Goal: Task Accomplishment & Management: Use online tool/utility

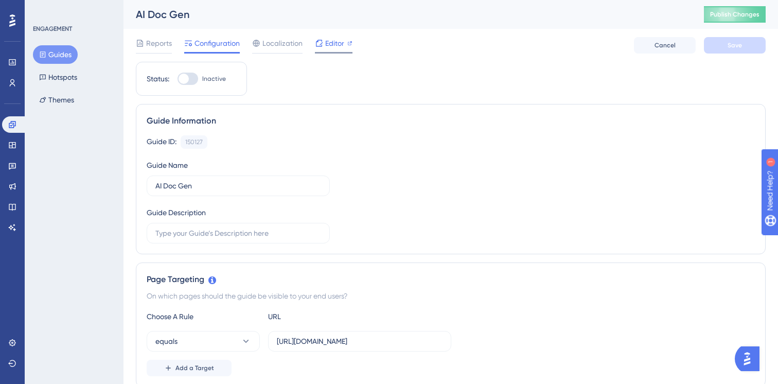
click at [335, 41] on span "Editor" at bounding box center [334, 43] width 19 height 12
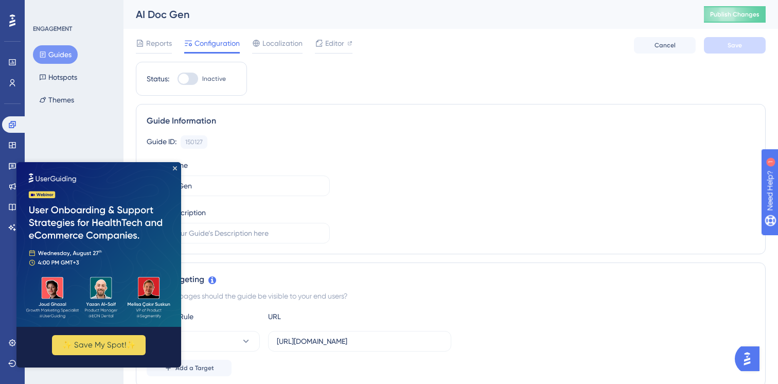
click at [172, 168] on img at bounding box center [98, 244] width 165 height 165
click at [173, 168] on icon "Close Preview" at bounding box center [175, 168] width 4 height 4
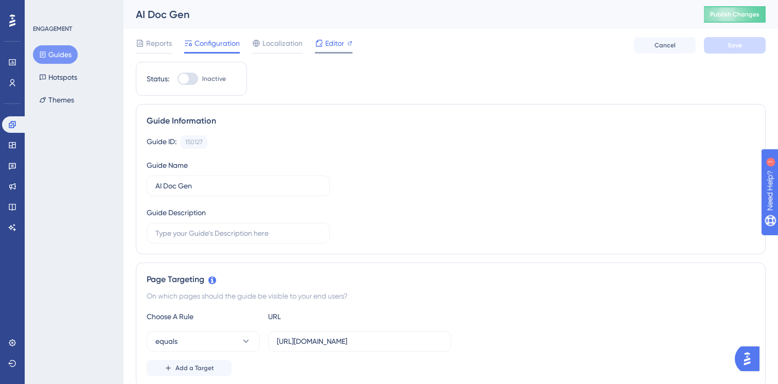
click at [334, 47] on span "Editor" at bounding box center [334, 43] width 19 height 12
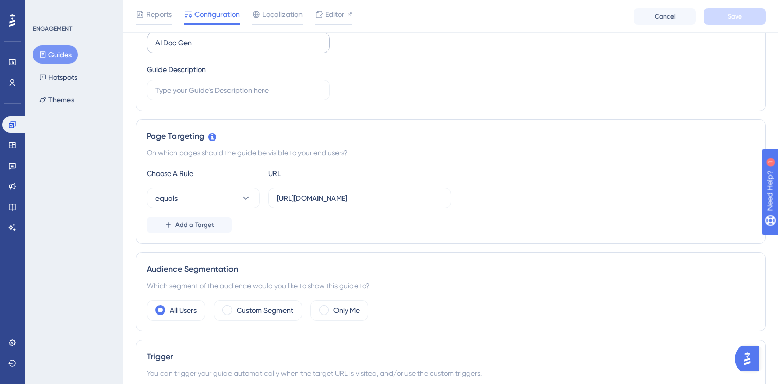
scroll to position [100, 0]
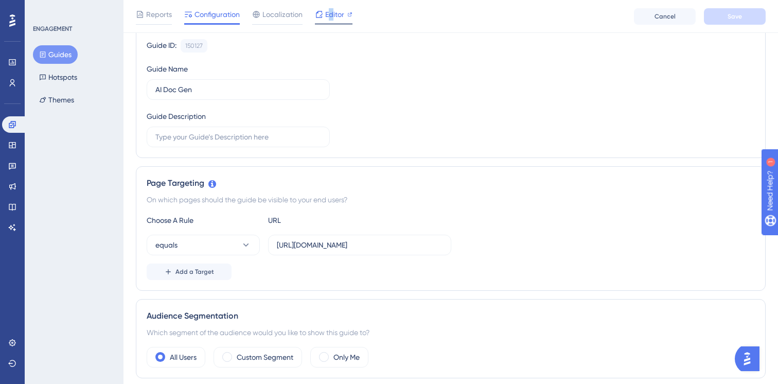
click at [331, 12] on span "Editor" at bounding box center [334, 14] width 19 height 12
